Goal: Transaction & Acquisition: Subscribe to service/newsletter

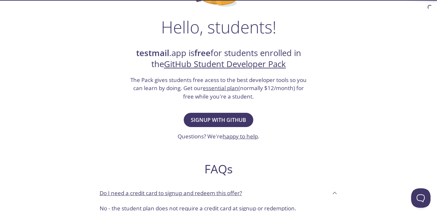
scroll to position [93, 0]
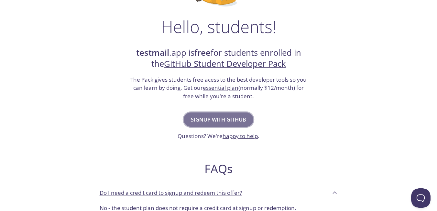
click at [223, 117] on span "Signup with GitHub" at bounding box center [218, 119] width 55 height 9
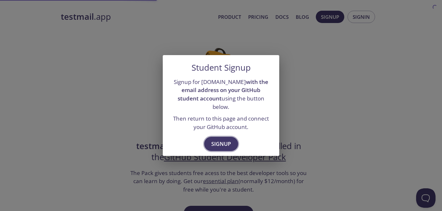
click at [222, 140] on span "Signup" at bounding box center [221, 143] width 20 height 9
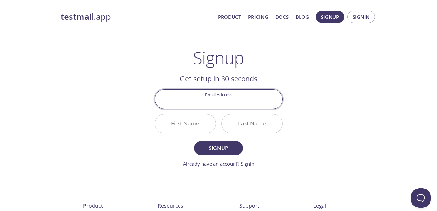
click at [235, 101] on input "Email Address" at bounding box center [219, 99] width 128 height 18
type input "s"
type input "[EMAIL_ADDRESS][DOMAIN_NAME]"
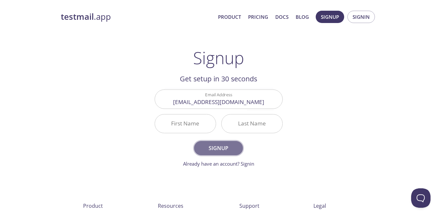
click at [216, 149] on span "Signup" at bounding box center [218, 147] width 34 height 9
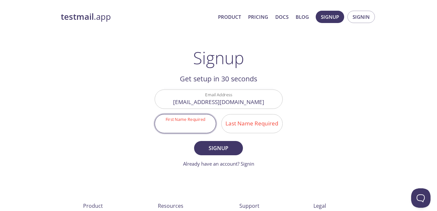
click at [187, 120] on input "First Name Required" at bounding box center [185, 123] width 61 height 18
type input "Nadula"
click at [236, 123] on input "Last Name Required" at bounding box center [252, 123] width 61 height 18
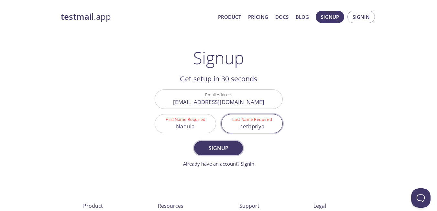
type input "nethpriya"
click at [223, 150] on span "Signup" at bounding box center [218, 147] width 34 height 9
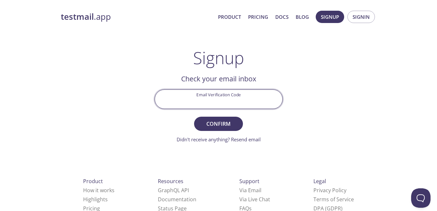
click at [205, 98] on input "Email Verification Code" at bounding box center [219, 99] width 128 height 18
paste input "H4ERPBA"
type input "H4ERPBA"
click at [212, 125] on span "Confirm" at bounding box center [218, 123] width 34 height 9
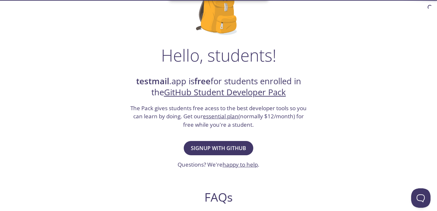
scroll to position [65, 0]
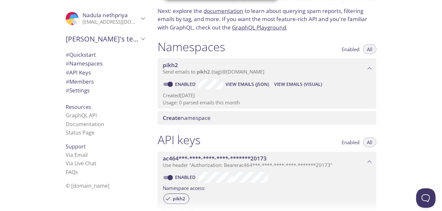
scroll to position [43, 0]
click at [367, 49] on span "All" at bounding box center [370, 49] width 6 height 0
click at [355, 49] on span "Enabled" at bounding box center [351, 49] width 18 height 0
click at [374, 46] on button "All" at bounding box center [369, 49] width 13 height 10
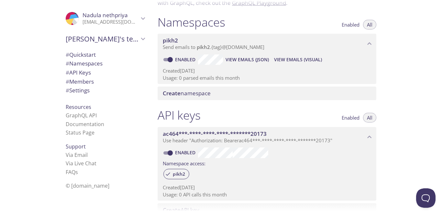
scroll to position [0, 0]
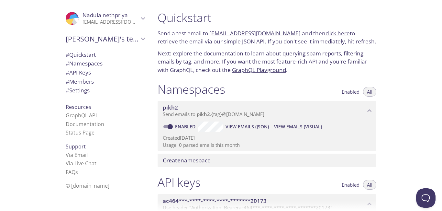
drag, startPoint x: 209, startPoint y: 31, endPoint x: 287, endPoint y: 32, distance: 77.7
click at [287, 32] on p "Send a test email to [EMAIL_ADDRESS][DOMAIN_NAME] and then click here to retrie…" at bounding box center [267, 37] width 219 height 17
copy link "[EMAIL_ADDRESS][DOMAIN_NAME]"
click at [328, 33] on link "click here" at bounding box center [338, 32] width 24 height 7
click at [329, 33] on link "click here" at bounding box center [338, 32] width 24 height 7
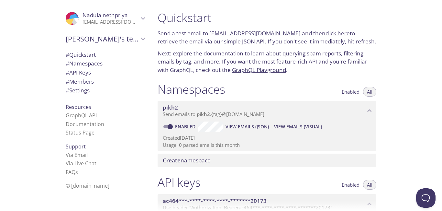
click at [310, 48] on div "Quickstart Send a test email to [EMAIL_ADDRESS][DOMAIN_NAME] and then click her…" at bounding box center [266, 42] width 229 height 72
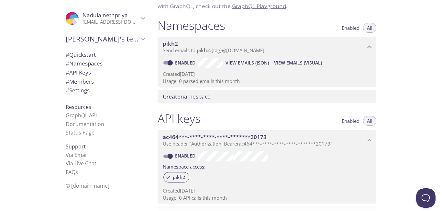
scroll to position [64, 0]
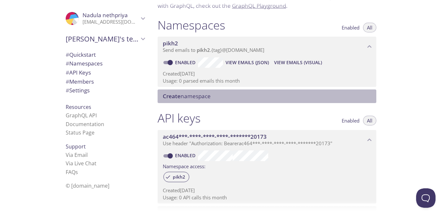
click at [179, 97] on span "Create" at bounding box center [172, 95] width 18 height 7
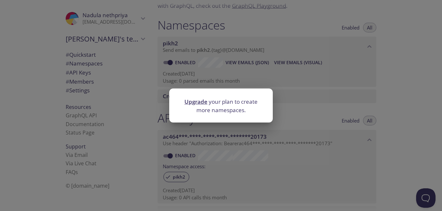
click at [199, 146] on div "Upgrade your plan to create more namespaces." at bounding box center [221, 105] width 442 height 211
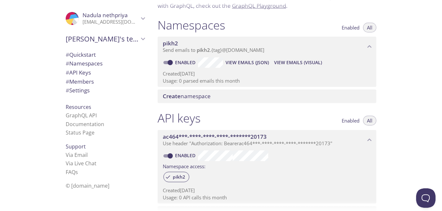
drag, startPoint x: 298, startPoint y: 62, endPoint x: 292, endPoint y: 61, distance: 5.6
click at [292, 61] on span "View Emails (Visual)" at bounding box center [298, 63] width 48 height 8
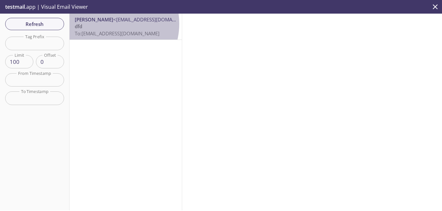
click at [107, 24] on p "dfd To: [EMAIL_ADDRESS][DOMAIN_NAME]" at bounding box center [126, 30] width 102 height 14
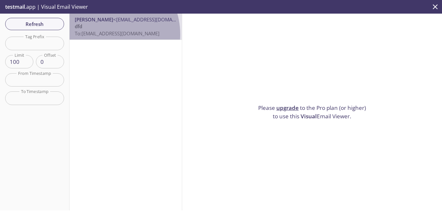
click at [105, 34] on span "To: [EMAIL_ADDRESS][DOMAIN_NAME]" at bounding box center [117, 33] width 85 height 6
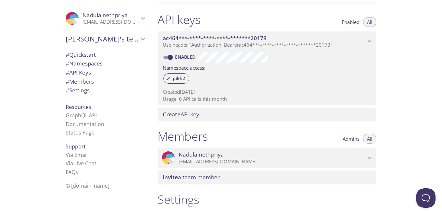
scroll to position [156, 0]
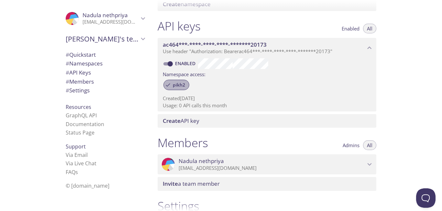
click at [182, 88] on div "pikh2" at bounding box center [176, 85] width 26 height 10
click at [181, 88] on div "pikh2" at bounding box center [176, 85] width 26 height 10
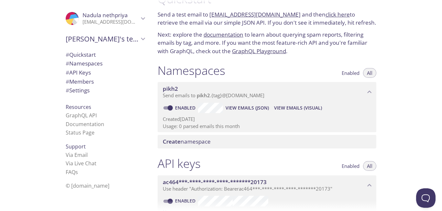
scroll to position [18, 0]
click at [170, 85] on div "pikh2 Send emails to pikh2 . {tag} @[DOMAIN_NAME]" at bounding box center [267, 92] width 219 height 20
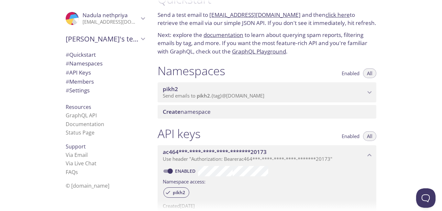
click at [170, 85] on div "pikh2 Send emails to pikh2 . {tag} @[DOMAIN_NAME]" at bounding box center [267, 92] width 219 height 20
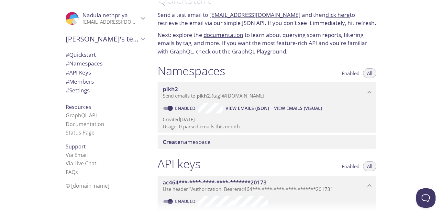
drag, startPoint x: 205, startPoint y: 92, endPoint x: 198, endPoint y: 91, distance: 6.9
click at [198, 91] on span "pikh2" at bounding box center [264, 88] width 203 height 7
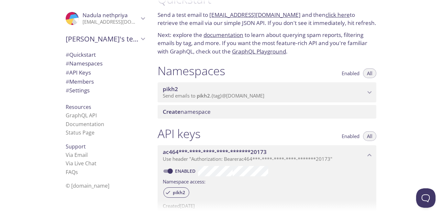
click at [198, 91] on span "pikh2" at bounding box center [264, 88] width 203 height 7
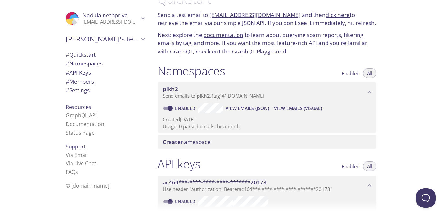
scroll to position [0, 0]
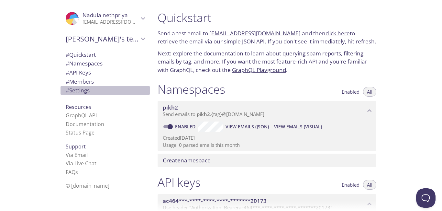
click at [81, 92] on span "# Settings" at bounding box center [78, 89] width 24 height 7
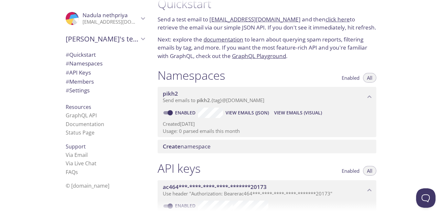
scroll to position [14, 0]
drag, startPoint x: 205, startPoint y: 106, endPoint x: 182, endPoint y: 105, distance: 22.7
click at [182, 105] on div "pikh2 Send emails to pikh2 . {tag} @[DOMAIN_NAME]" at bounding box center [267, 97] width 219 height 20
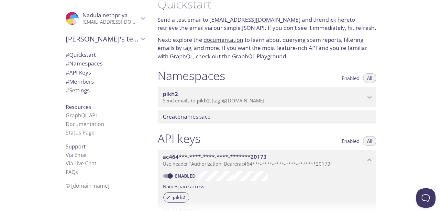
click at [182, 103] on span "Send emails to pikh2 . {tag} @[DOMAIN_NAME]" at bounding box center [214, 100] width 102 height 6
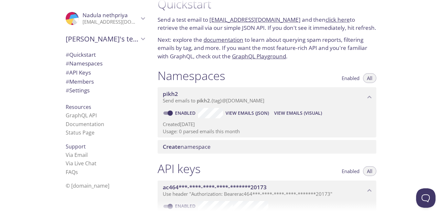
click at [172, 112] on input "Enabled" at bounding box center [170, 113] width 23 height 8
click at [170, 112] on input "Disabled" at bounding box center [164, 113] width 23 height 8
checkbox input "true"
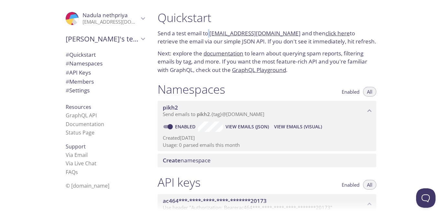
click at [211, 34] on p "Send a test email to [EMAIL_ADDRESS][DOMAIN_NAME] and then click here to retrie…" at bounding box center [267, 37] width 219 height 17
click at [326, 31] on link "click here" at bounding box center [338, 32] width 24 height 7
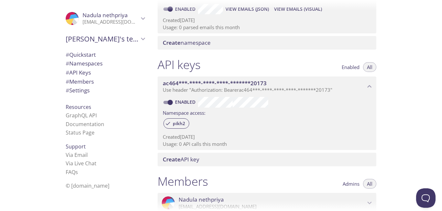
scroll to position [118, 0]
click at [184, 157] on span "Create API key" at bounding box center [181, 158] width 37 height 7
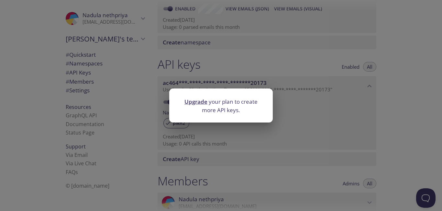
click at [234, 130] on div "Upgrade your plan to create more API keys." at bounding box center [221, 105] width 442 height 211
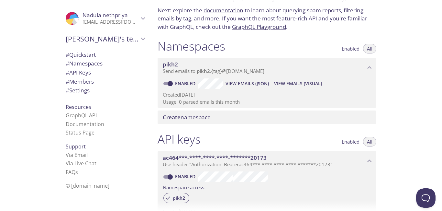
scroll to position [44, 0]
